Goal: Check status: Check status

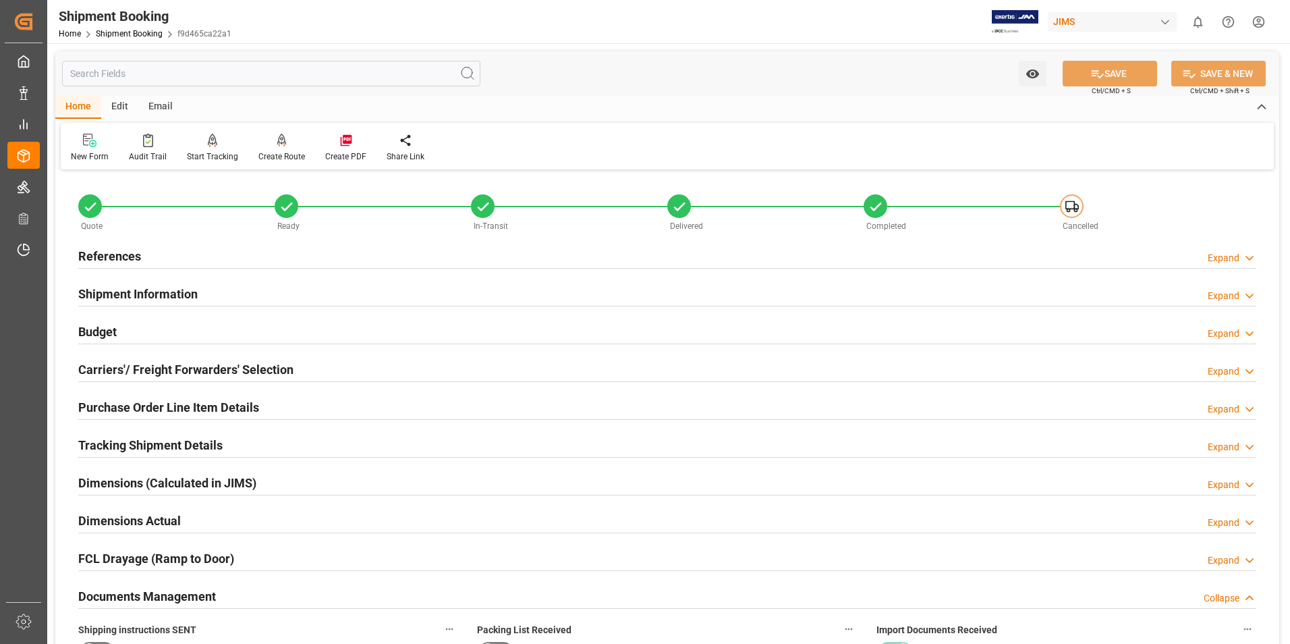
scroll to position [496, 0]
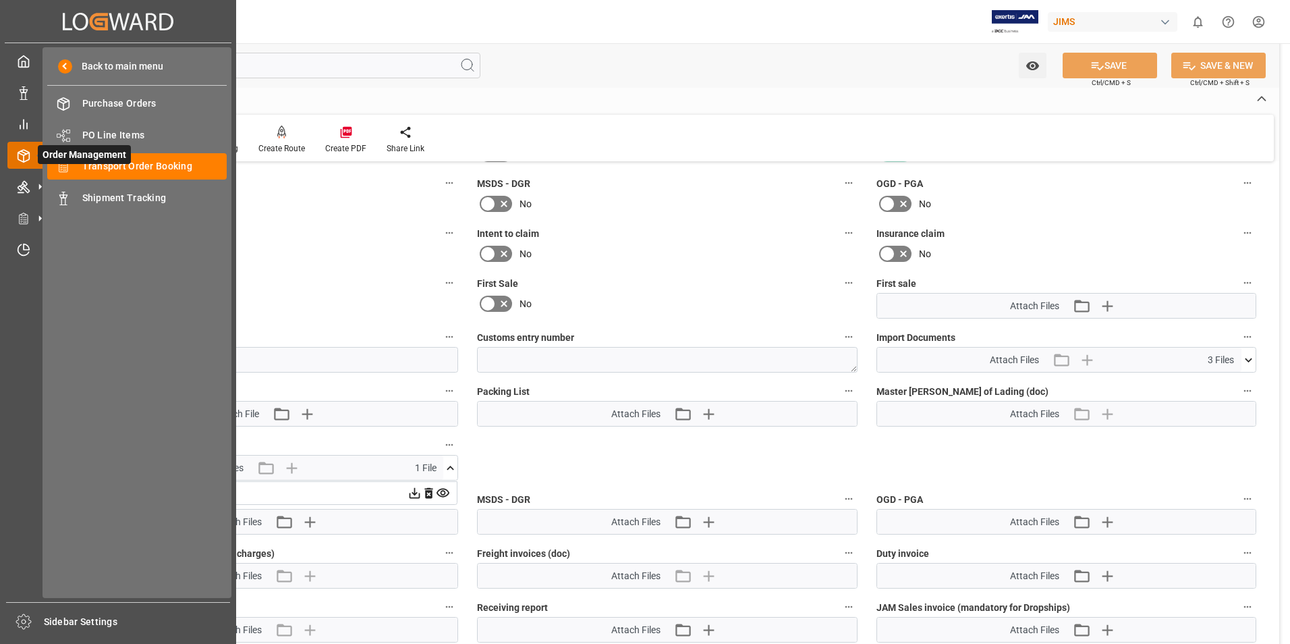
click at [25, 153] on line at bounding box center [23, 152] width 5 height 3
click at [145, 103] on span "Purchase Orders" at bounding box center [154, 103] width 145 height 14
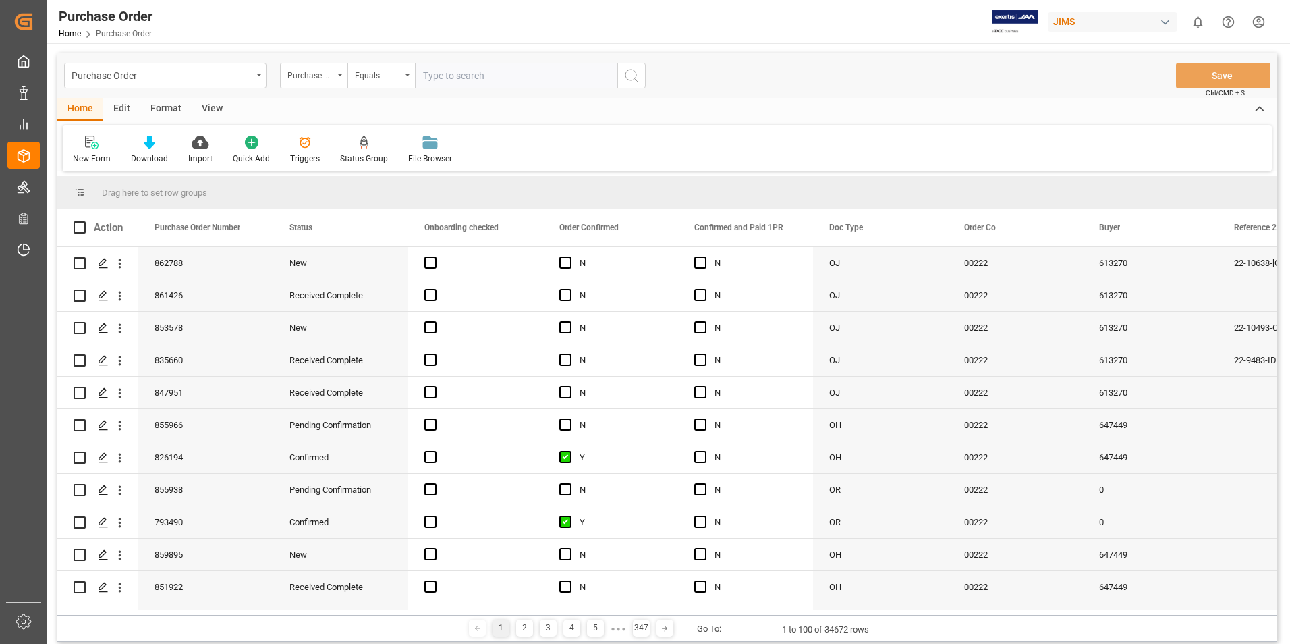
click at [425, 74] on input "text" at bounding box center [516, 76] width 202 height 26
type input "77-10201-gb"
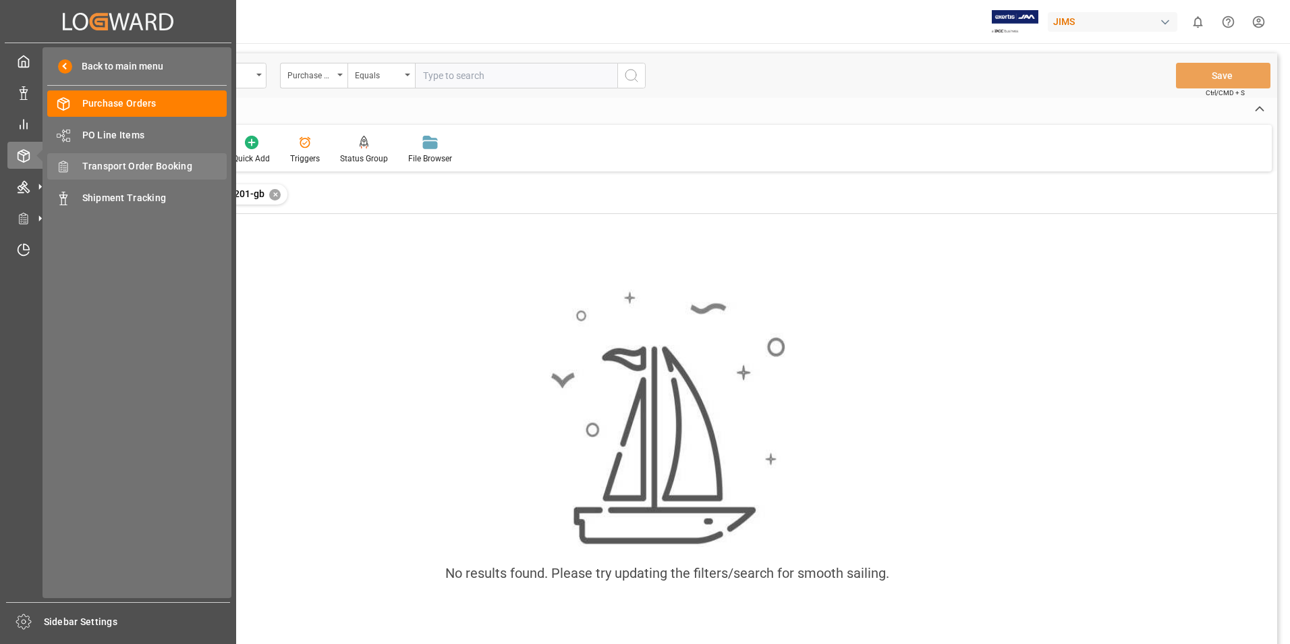
click at [128, 167] on span "Transport Order Booking" at bounding box center [154, 166] width 145 height 14
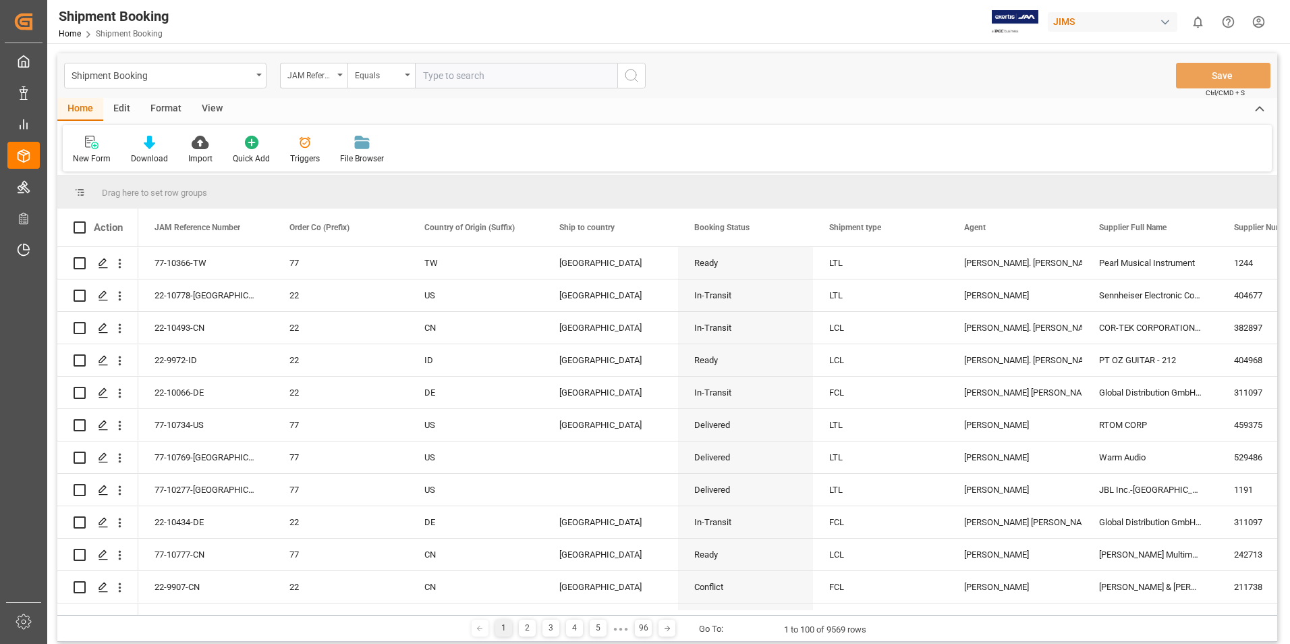
click at [446, 78] on input "text" at bounding box center [516, 76] width 202 height 26
type input "77-10201-gb"
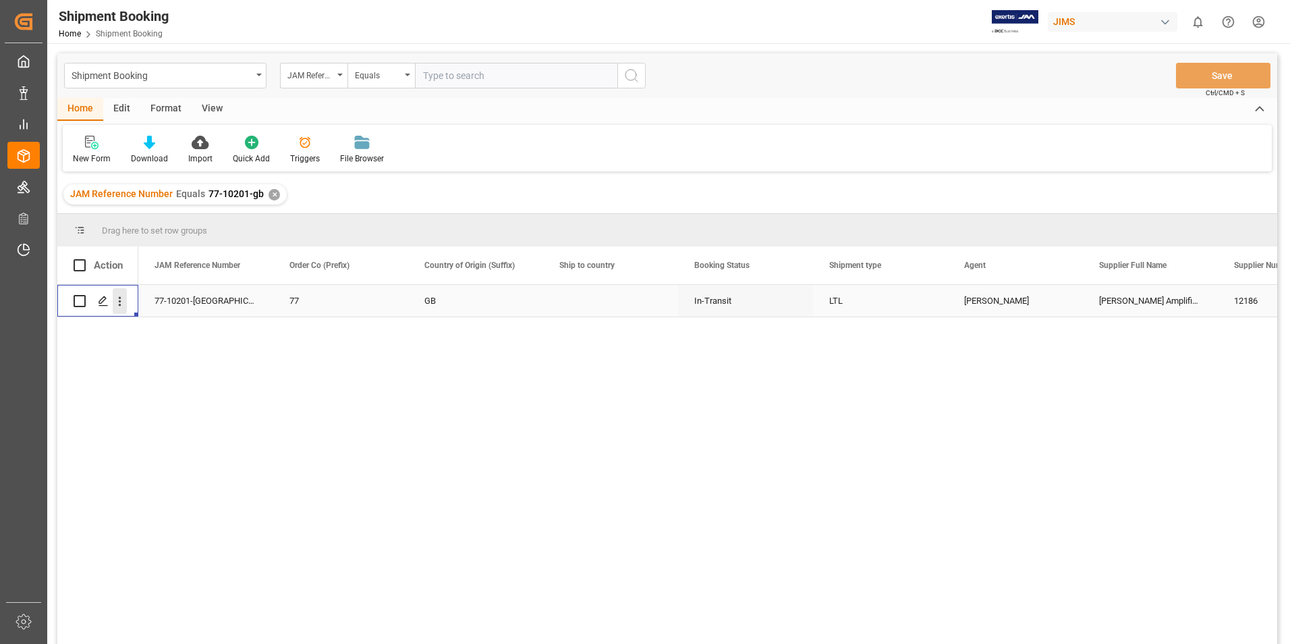
click at [118, 303] on icon "open menu" at bounding box center [120, 301] width 14 height 14
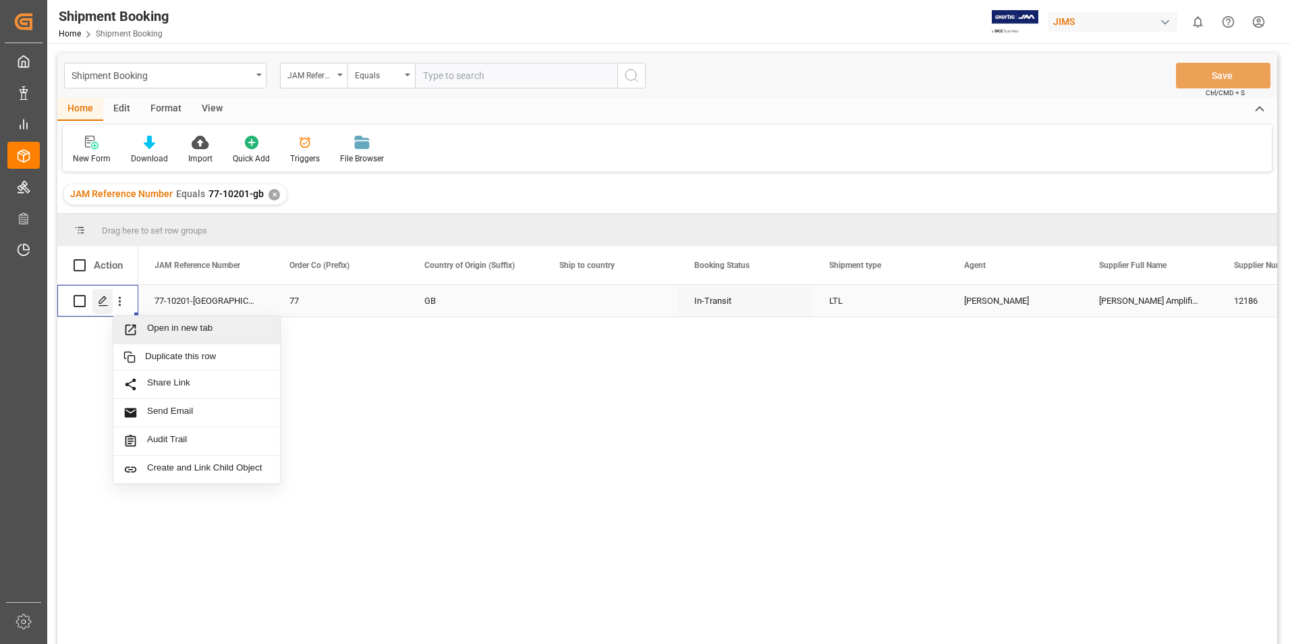
click at [110, 295] on div "Press SPACE to select this row." at bounding box center [102, 301] width 20 height 25
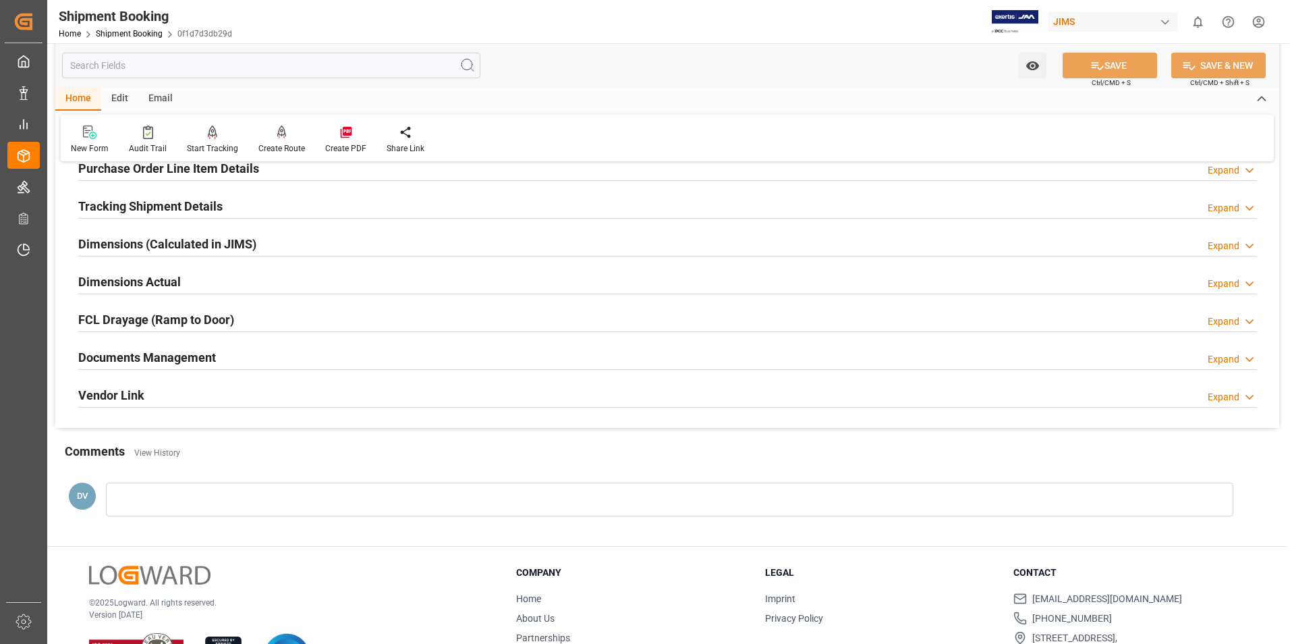
scroll to position [294, 0]
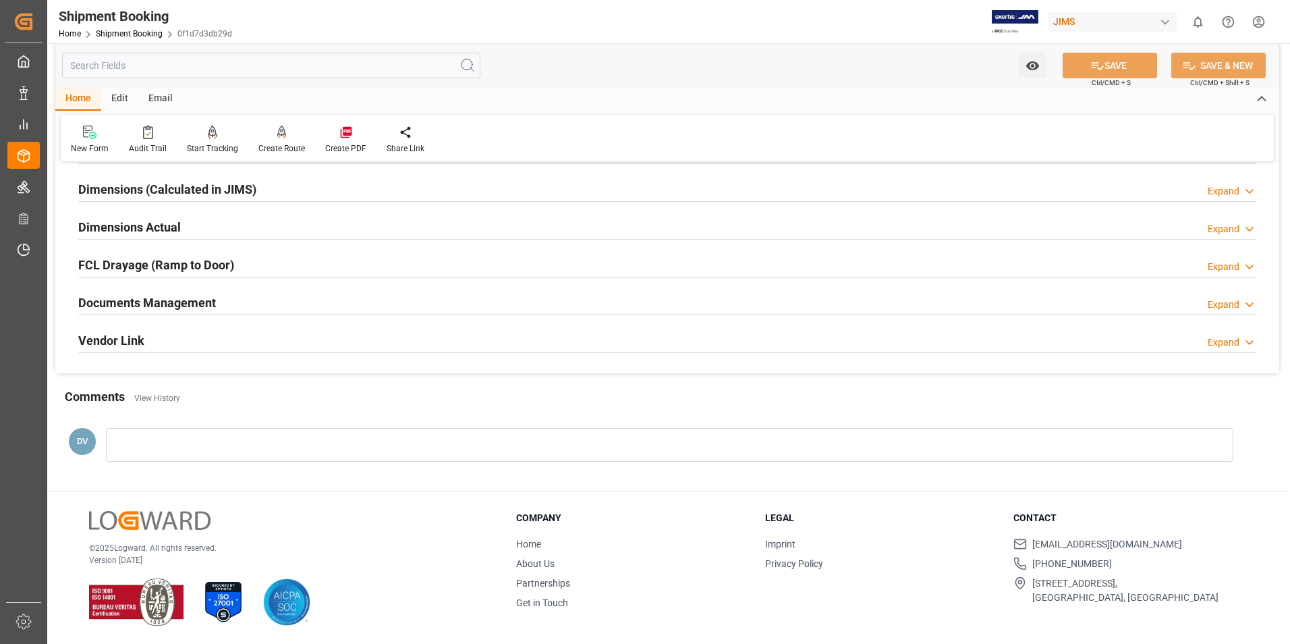
click at [1254, 308] on icon at bounding box center [1249, 305] width 13 height 14
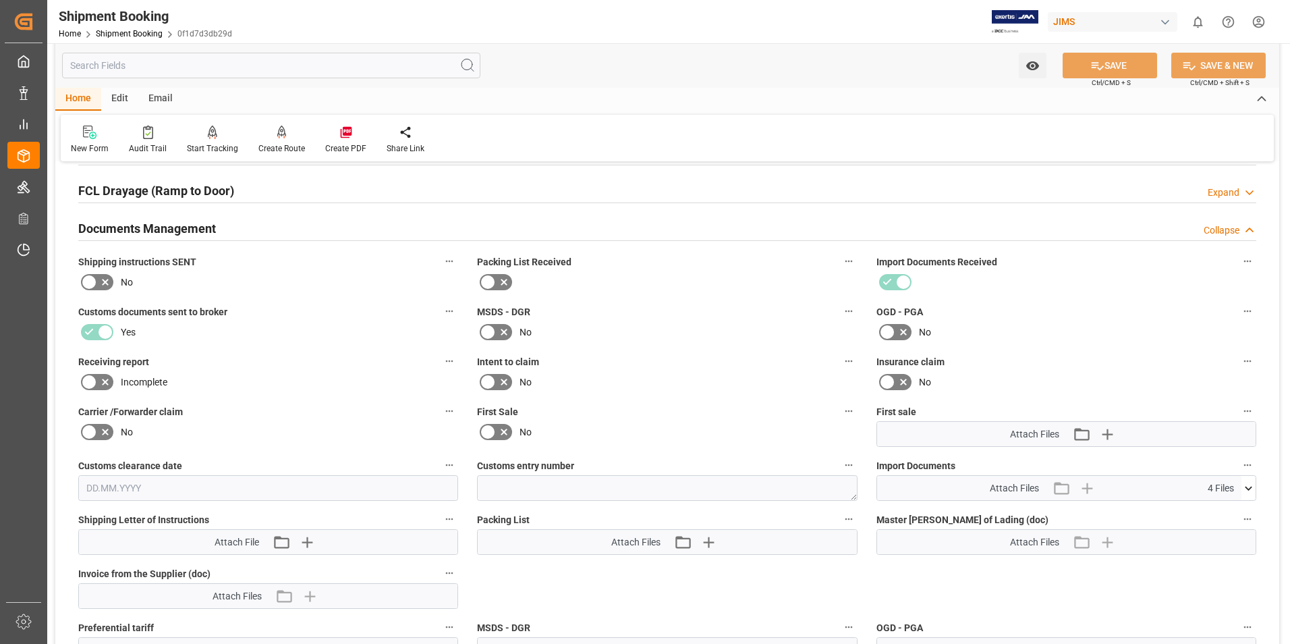
scroll to position [563, 0]
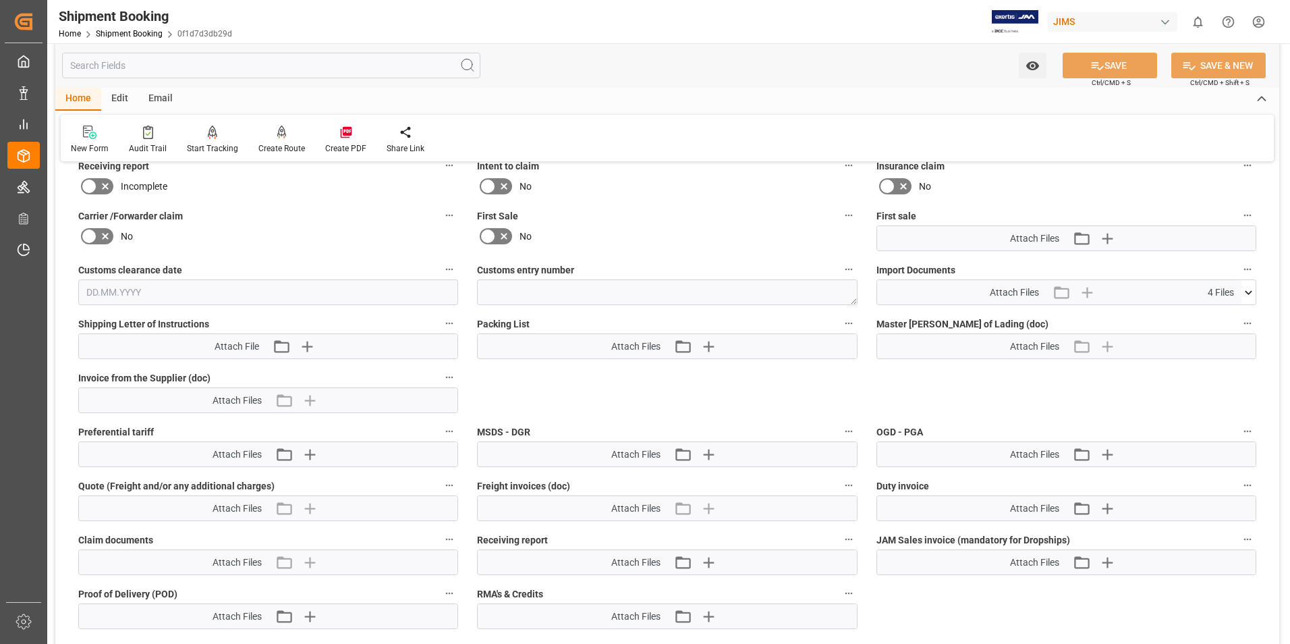
click at [1250, 294] on icon at bounding box center [1249, 292] width 14 height 14
click at [1213, 327] on icon at bounding box center [1213, 332] width 11 height 11
